Goal: Communication & Community: Answer question/provide support

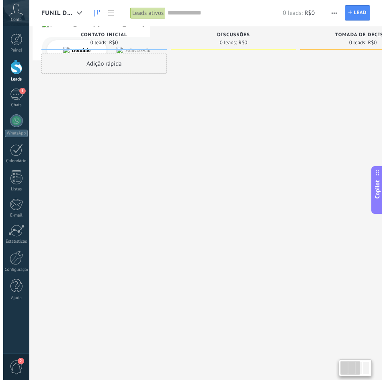
scroll to position [12, 0]
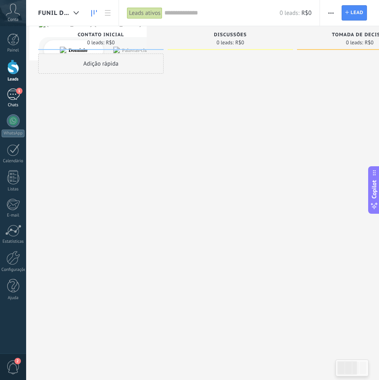
click at [9, 96] on div "1" at bounding box center [13, 94] width 13 height 12
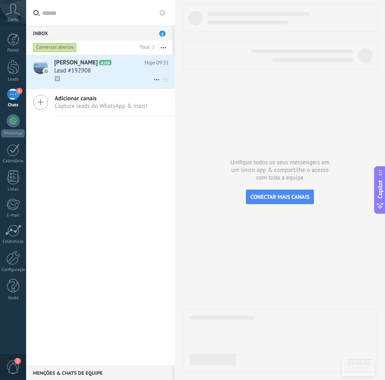
click at [120, 68] on div "Lead #192908" at bounding box center [111, 71] width 115 height 8
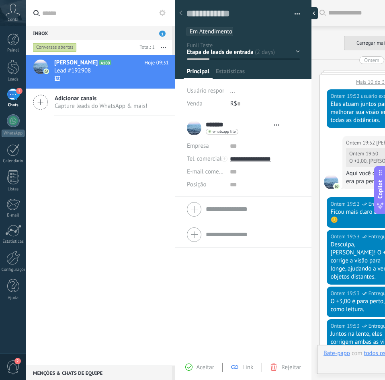
type textarea "**********"
click at [311, 13] on div at bounding box center [312, 13] width 12 height 12
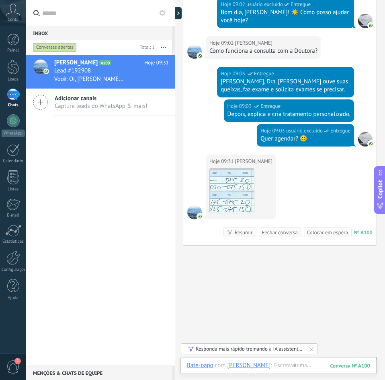
scroll to position [549, 0]
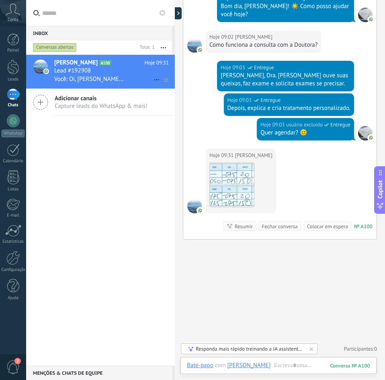
click at [106, 70] on div "Lead #192908" at bounding box center [111, 71] width 115 height 8
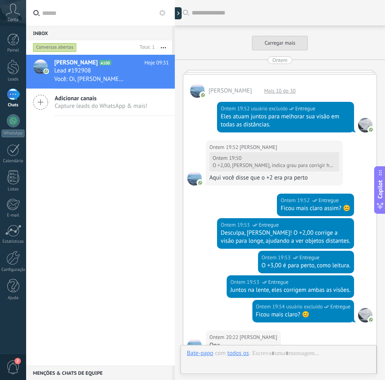
scroll to position [598, 0]
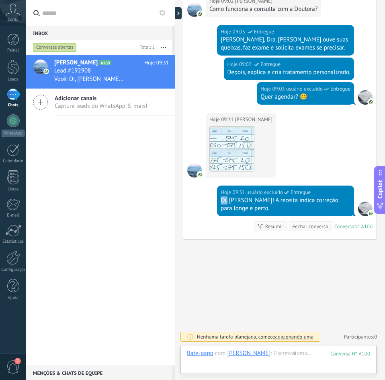
drag, startPoint x: 221, startPoint y: 200, endPoint x: 227, endPoint y: 201, distance: 6.0
click at [227, 201] on div "Oi, [PERSON_NAME]! A receita indica correção para longe e perto." at bounding box center [286, 204] width 130 height 16
drag, startPoint x: 228, startPoint y: 201, endPoint x: 255, endPoint y: 200, distance: 27.4
click at [255, 200] on div "Oi, [PERSON_NAME]! A receita indica correção para longe e perto." at bounding box center [286, 204] width 130 height 16
click at [251, 200] on div "Oi, [PERSON_NAME]! A receita indica correção para longe e perto." at bounding box center [286, 204] width 130 height 16
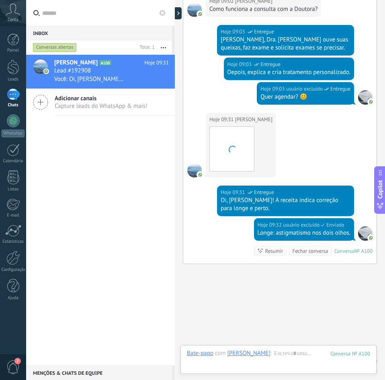
scroll to position [622, 0]
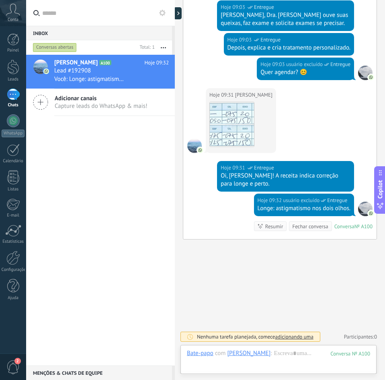
click at [230, 185] on div "Oi, [PERSON_NAME]! A receita indica correção para longe e perto." at bounding box center [286, 180] width 130 height 16
drag, startPoint x: 220, startPoint y: 175, endPoint x: 347, endPoint y: 177, distance: 126.3
click at [347, 177] on div "Oi, [PERSON_NAME]! A receita indica correção para longe e perto." at bounding box center [286, 180] width 130 height 16
click at [241, 182] on div "Oi, [PERSON_NAME]! A receita indica correção para longe e perto." at bounding box center [286, 180] width 130 height 16
drag, startPoint x: 252, startPoint y: 174, endPoint x: 335, endPoint y: 176, distance: 82.5
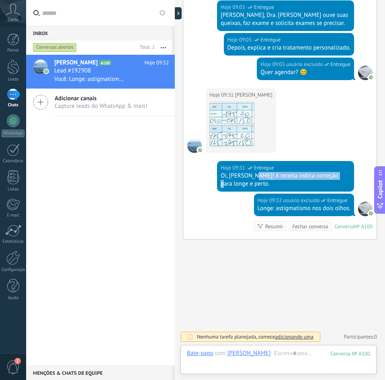
click at [335, 176] on div "Oi, [PERSON_NAME]! A receita indica correção para longe e perto." at bounding box center [286, 180] width 130 height 16
drag, startPoint x: 242, startPoint y: 183, endPoint x: 220, endPoint y: 177, distance: 22.5
click at [221, 177] on div "Oi, [PERSON_NAME]! A receita indica correção para longe e perto." at bounding box center [286, 180] width 130 height 16
click at [222, 186] on div "Oi, [PERSON_NAME]! A receita indica correção para longe e perto." at bounding box center [286, 180] width 130 height 16
click at [224, 120] on img at bounding box center [232, 124] width 44 height 44
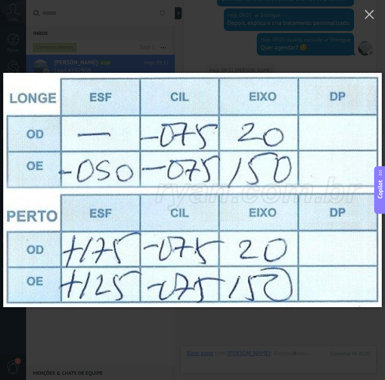
scroll to position [671, 0]
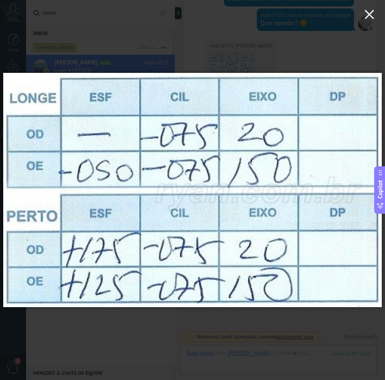
click at [371, 17] on icon "button" at bounding box center [370, 15] width 10 height 10
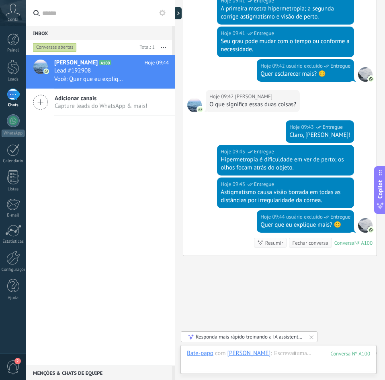
scroll to position [1140, 0]
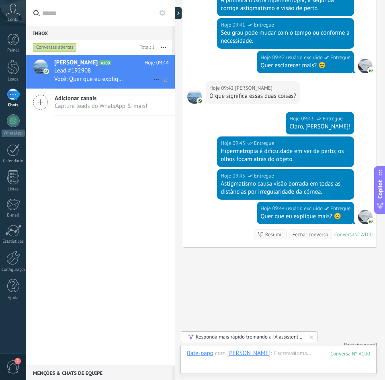
click at [99, 72] on div "Lead #192908" at bounding box center [111, 71] width 115 height 8
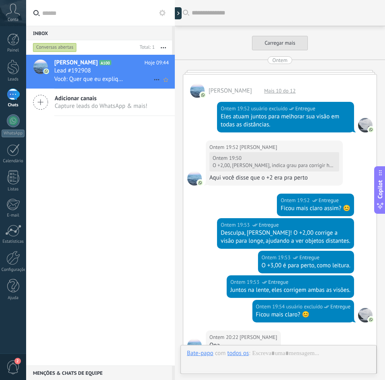
scroll to position [558, 0]
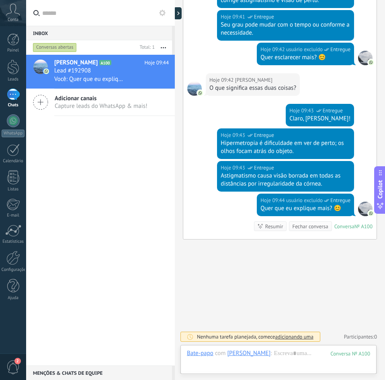
click at [102, 195] on div "Gabriel A100 Hoje 09:44 Lead #192908 Você: Quer que eu explique mais? 😊 Adicion…" at bounding box center [100, 210] width 149 height 311
click at [17, 47] on link "Painel" at bounding box center [13, 43] width 26 height 20
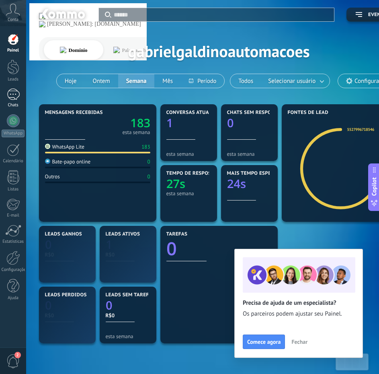
click at [12, 99] on div "1" at bounding box center [13, 94] width 13 height 12
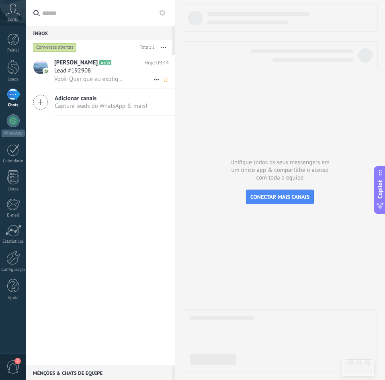
click at [84, 82] on span "Você: Quer que eu explique mais? 😊" at bounding box center [89, 79] width 70 height 8
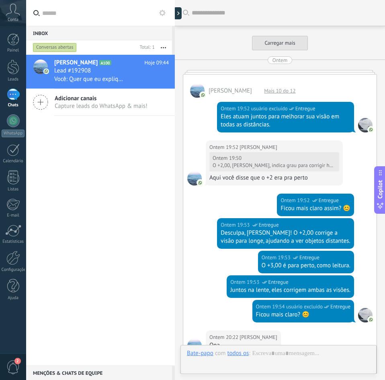
scroll to position [558, 0]
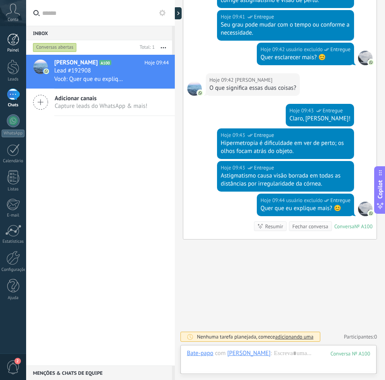
click at [10, 43] on div at bounding box center [13, 39] width 12 height 12
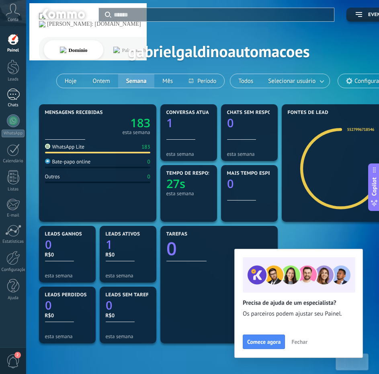
click at [10, 95] on div "1" at bounding box center [13, 94] width 13 height 12
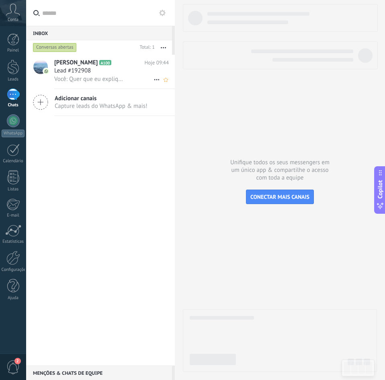
click at [126, 74] on div "Lead #192908" at bounding box center [111, 71] width 115 height 8
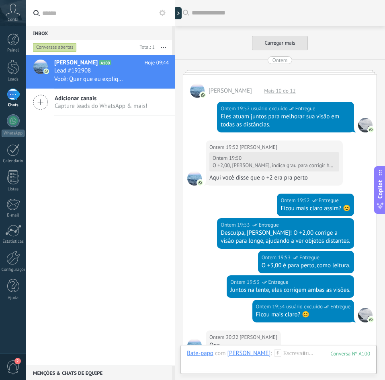
scroll to position [558, 0]
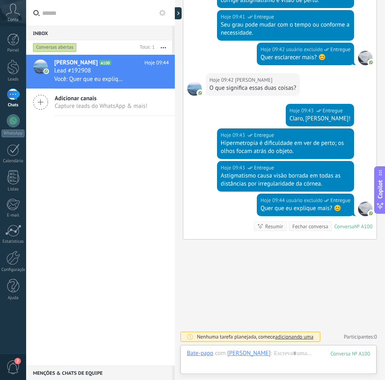
click at [300, 119] on div "Claro, [PERSON_NAME]!" at bounding box center [320, 119] width 61 height 8
click at [321, 122] on div "Claro, [PERSON_NAME]!" at bounding box center [320, 119] width 61 height 8
click at [243, 140] on div "Hipermetropia é dificuldade em ver de perto; os olhos focam atrás do objeto." at bounding box center [286, 147] width 130 height 16
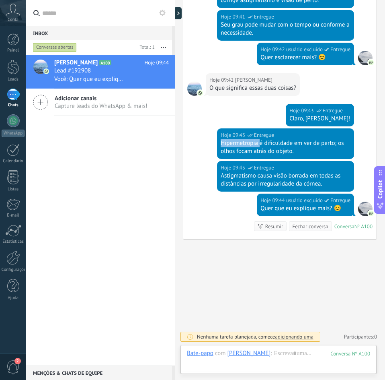
click at [243, 140] on div "Hipermetropia é dificuldade em ver de perto; os olhos focam atrás do objeto." at bounding box center [286, 147] width 130 height 16
drag, startPoint x: 270, startPoint y: 144, endPoint x: 337, endPoint y: 145, distance: 66.8
click at [337, 145] on div "Hipermetropia é dificuldade em ver de perto; os olhos focam atrás do objeto." at bounding box center [286, 147] width 130 height 16
drag, startPoint x: 222, startPoint y: 153, endPoint x: 282, endPoint y: 154, distance: 59.5
click at [282, 154] on div "Hipermetropia é dificuldade em ver de perto; os olhos focam atrás do objeto." at bounding box center [286, 147] width 130 height 16
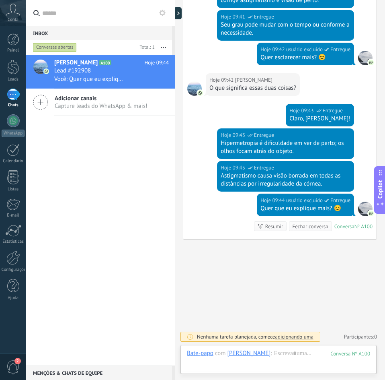
click at [296, 152] on div "Hipermetropia é dificuldade em ver de perto; os olhos focam atrás do objeto." at bounding box center [286, 147] width 130 height 16
drag, startPoint x: 236, startPoint y: 152, endPoint x: 293, endPoint y: 152, distance: 57.1
click at [293, 152] on div "Hipermetropia é dificuldade em ver de perto; os olhos focam atrás do objeto." at bounding box center [286, 147] width 130 height 16
click at [247, 148] on div "Hipermetropia é dificuldade em ver de perto; os olhos focam atrás do objeto." at bounding box center [286, 147] width 130 height 16
drag, startPoint x: 218, startPoint y: 145, endPoint x: 264, endPoint y: 147, distance: 45.9
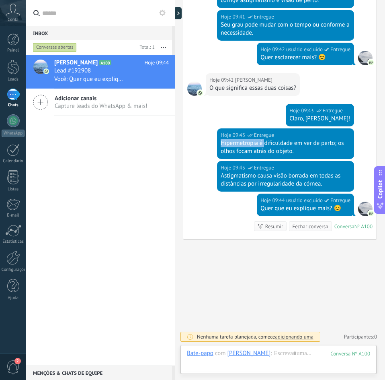
click at [264, 146] on div "Hoje 09:43 usuário excluído Entregue Hipermetropia é dificuldade em ver de pert…" at bounding box center [285, 143] width 137 height 31
drag, startPoint x: 220, startPoint y: 176, endPoint x: 307, endPoint y: 175, distance: 86.9
click at [307, 175] on div "Astigmatismo causa visão borrada em todas as distâncias por irregularidade da c…" at bounding box center [286, 180] width 130 height 16
drag, startPoint x: 319, startPoint y: 175, endPoint x: 330, endPoint y: 175, distance: 11.3
click at [330, 175] on div "Astigmatismo causa visão borrada em todas as distâncias por irregularidade da c…" at bounding box center [286, 180] width 130 height 16
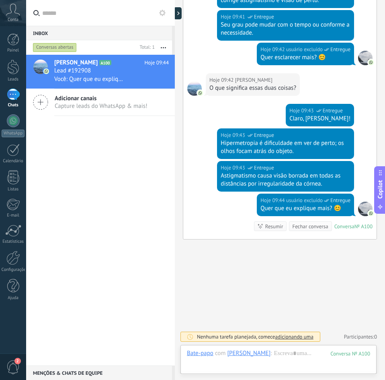
click at [235, 183] on div "Astigmatismo causa visão borrada em todas as distâncias por irregularidade da c…" at bounding box center [286, 180] width 130 height 16
drag, startPoint x: 252, startPoint y: 182, endPoint x: 313, endPoint y: 184, distance: 61.6
click at [313, 184] on div "Astigmatismo causa visão borrada em todas as distâncias por irregularidade da c…" at bounding box center [286, 180] width 130 height 16
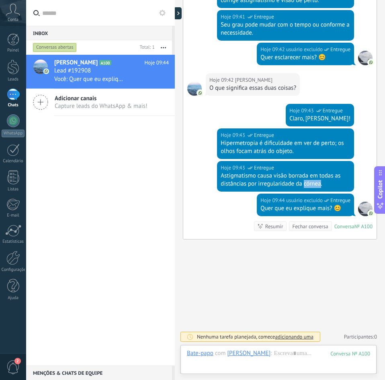
click at [313, 184] on div "Astigmatismo causa visão borrada em todas as distâncias por irregularidade da c…" at bounding box center [286, 180] width 130 height 16
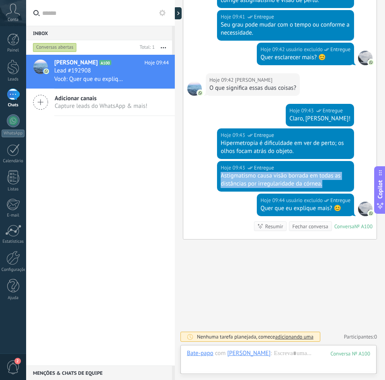
drag, startPoint x: 322, startPoint y: 184, endPoint x: 219, endPoint y: 176, distance: 102.9
click at [219, 176] on div "Hoje 09:43 usuário excluído Entregue Astigmatismo causa visão borrada em todas …" at bounding box center [285, 176] width 137 height 31
click at [224, 177] on div "Astigmatismo causa visão borrada em todas as distâncias por irregularidade da c…" at bounding box center [286, 180] width 130 height 16
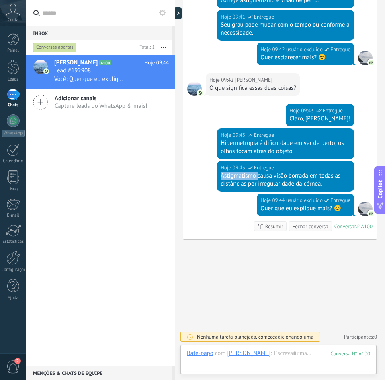
click at [224, 177] on div "Astigmatismo causa visão borrada em todas as distâncias por irregularidade da c…" at bounding box center [286, 180] width 130 height 16
click at [241, 177] on div "Astigmatismo causa visão borrada em todas as distâncias por irregularidade da c…" at bounding box center [286, 180] width 130 height 16
drag, startPoint x: 224, startPoint y: 177, endPoint x: 229, endPoint y: 177, distance: 4.4
click at [229, 177] on div "Astigmatismo causa visão borrada em todas as distâncias por irregularidade da c…" at bounding box center [286, 180] width 130 height 16
drag, startPoint x: 220, startPoint y: 177, endPoint x: 257, endPoint y: 177, distance: 37.4
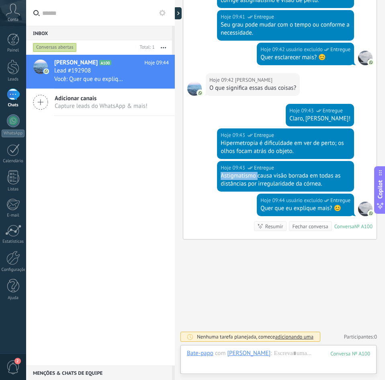
click at [257, 177] on div "Astigmatismo causa visão borrada em todas as distâncias por irregularidade da c…" at bounding box center [286, 180] width 130 height 16
drag, startPoint x: 261, startPoint y: 176, endPoint x: 306, endPoint y: 177, distance: 45.1
click at [306, 177] on div "Astigmatismo causa visão borrada em todas as distâncias por irregularidade da c…" at bounding box center [286, 180] width 130 height 16
drag, startPoint x: 311, startPoint y: 177, endPoint x: 333, endPoint y: 177, distance: 22.1
click at [333, 177] on div "Astigmatismo causa visão borrada em todas as distâncias por irregularidade da c…" at bounding box center [286, 180] width 130 height 16
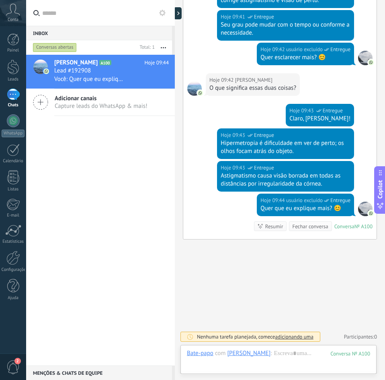
click at [239, 184] on div "Astigmatismo causa visão borrada em todas as distâncias por irregularidade da c…" at bounding box center [286, 180] width 130 height 16
drag, startPoint x: 255, startPoint y: 184, endPoint x: 332, endPoint y: 185, distance: 76.4
click at [332, 185] on div "Astigmatismo causa visão borrada em todas as distâncias por irregularidade da c…" at bounding box center [286, 180] width 130 height 16
click at [294, 184] on div "Astigmatismo causa visão borrada em todas as distâncias por irregularidade da c…" at bounding box center [286, 180] width 130 height 16
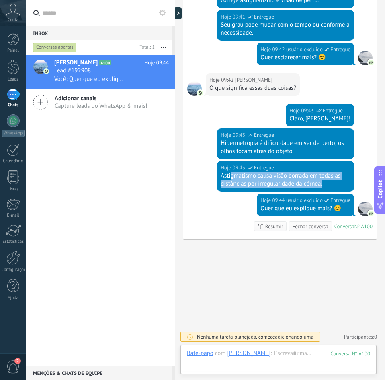
drag, startPoint x: 326, startPoint y: 183, endPoint x: 230, endPoint y: 177, distance: 96.8
click at [230, 177] on div "Astigmatismo causa visão borrada em todas as distâncias por irregularidade da c…" at bounding box center [286, 180] width 130 height 16
click at [251, 182] on div "Astigmatismo causa visão borrada em todas as distâncias por irregularidade da c…" at bounding box center [286, 180] width 130 height 16
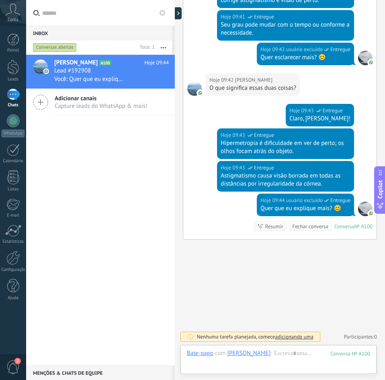
click at [269, 183] on div "Astigmatismo causa visão borrada em todas as distâncias por irregularidade da c…" at bounding box center [286, 180] width 130 height 16
click at [300, 183] on div "Astigmatismo causa visão borrada em todas as distâncias por irregularidade da c…" at bounding box center [286, 180] width 130 height 16
click at [307, 183] on div "Astigmatismo causa visão borrada em todas as distâncias por irregularidade da c…" at bounding box center [286, 180] width 130 height 16
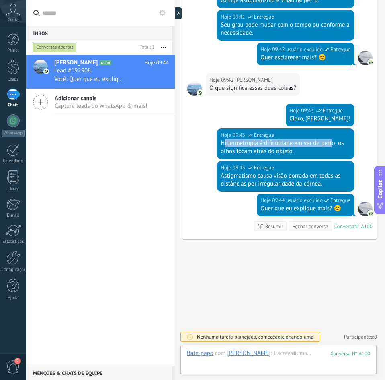
drag, startPoint x: 224, startPoint y: 144, endPoint x: 332, endPoint y: 144, distance: 108.2
click at [332, 144] on div "Hipermetropia é dificuldade em ver de perto; os olhos focam atrás do objeto." at bounding box center [286, 147] width 130 height 16
click at [273, 152] on div "Hipermetropia é dificuldade em ver de perto; os olhos focam atrás do objeto." at bounding box center [286, 147] width 130 height 16
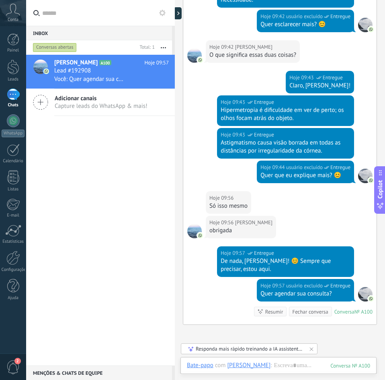
scroll to position [677, 0]
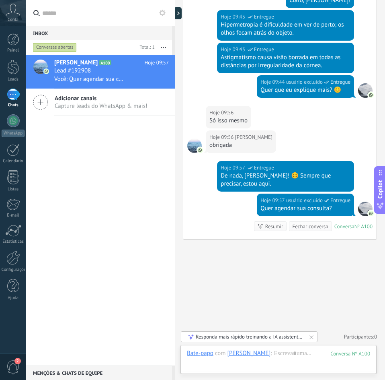
drag, startPoint x: 232, startPoint y: 352, endPoint x: 224, endPoint y: 376, distance: 24.7
click at [224, 376] on div "Buscar Carregar mais Ontem [PERSON_NAME] Mais 10 do 12 Ontem 19:52 usuário excl…" at bounding box center [280, 190] width 210 height 380
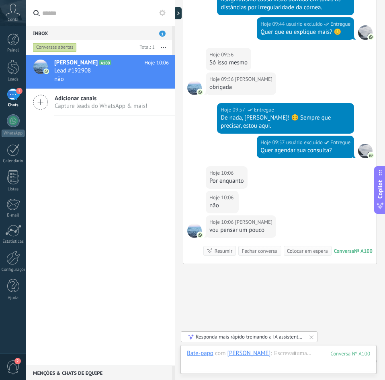
scroll to position [759, 0]
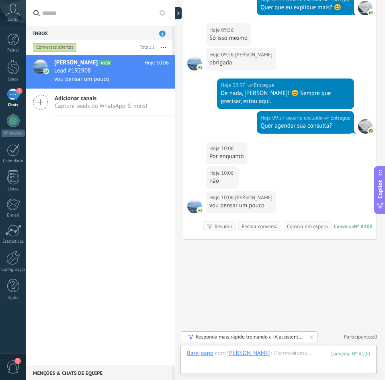
click at [214, 206] on div "vou pensar um pouco" at bounding box center [241, 206] width 63 height 8
click at [226, 206] on div "vou pensar um pouco" at bounding box center [241, 206] width 63 height 8
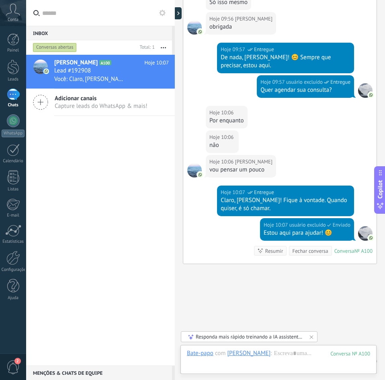
scroll to position [819, 0]
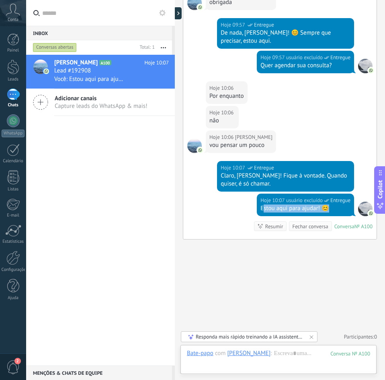
drag, startPoint x: 258, startPoint y: 208, endPoint x: 325, endPoint y: 206, distance: 67.2
click at [325, 206] on div "Estou aqui para ajudar! 😊" at bounding box center [306, 208] width 90 height 8
click at [319, 206] on div "Estou aqui para ajudar! 😊" at bounding box center [306, 208] width 90 height 8
drag, startPoint x: 325, startPoint y: 208, endPoint x: 257, endPoint y: 209, distance: 68.4
click at [261, 209] on div "Estou aqui para ajudar! 😊" at bounding box center [306, 208] width 90 height 8
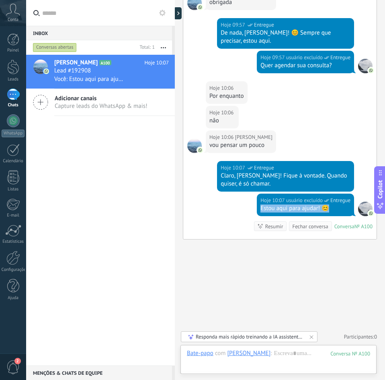
click at [261, 209] on div "Estou aqui para ajudar! 😊" at bounding box center [306, 208] width 90 height 8
